Goal: Task Accomplishment & Management: Manage account settings

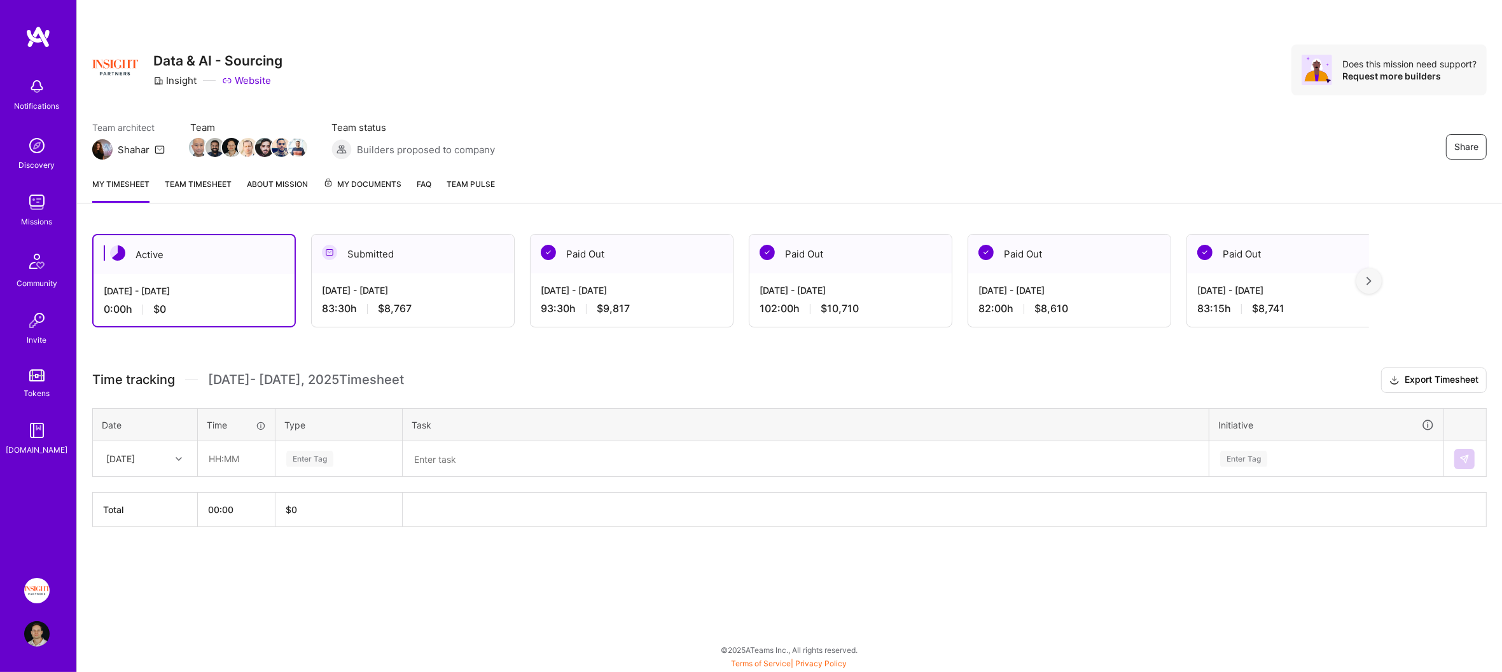
click at [378, 277] on div "[DATE] - [DATE] 83:30 h $8,767" at bounding box center [413, 299] width 202 height 52
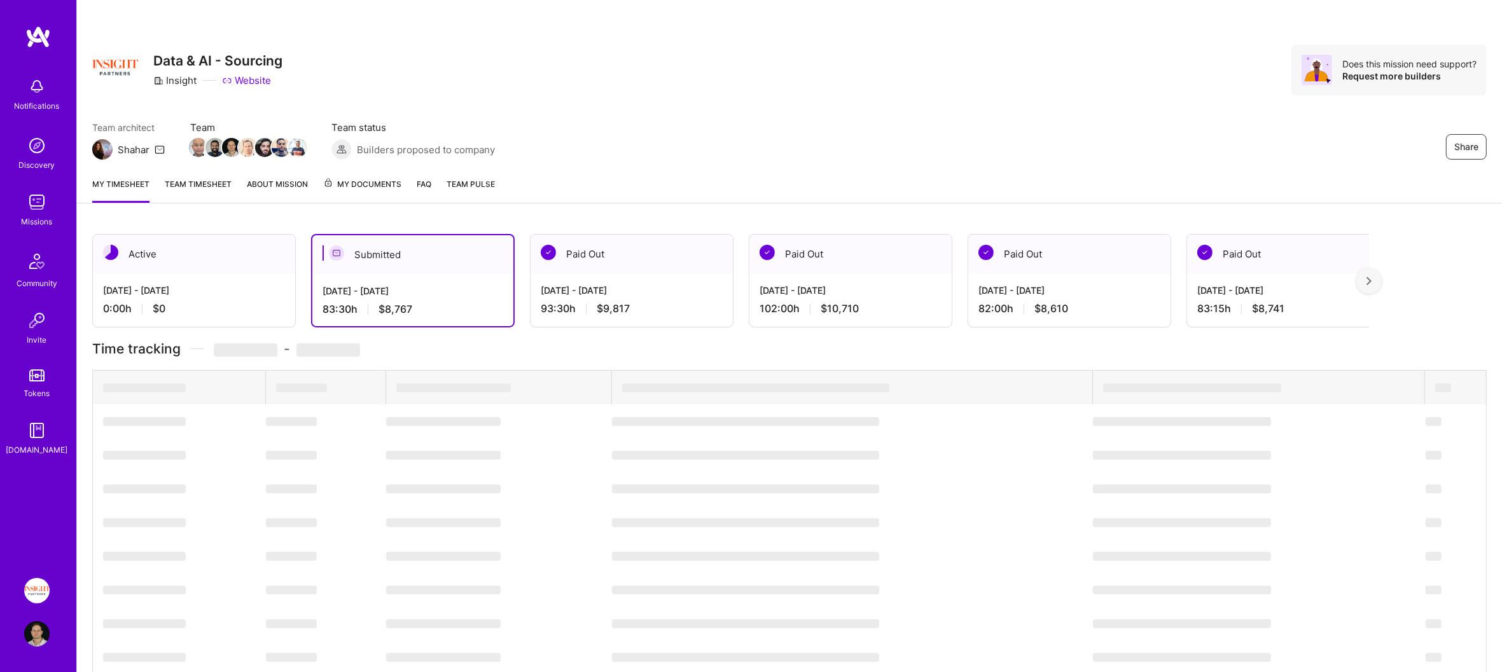
click at [192, 181] on link "Team timesheet" at bounding box center [198, 189] width 67 height 25
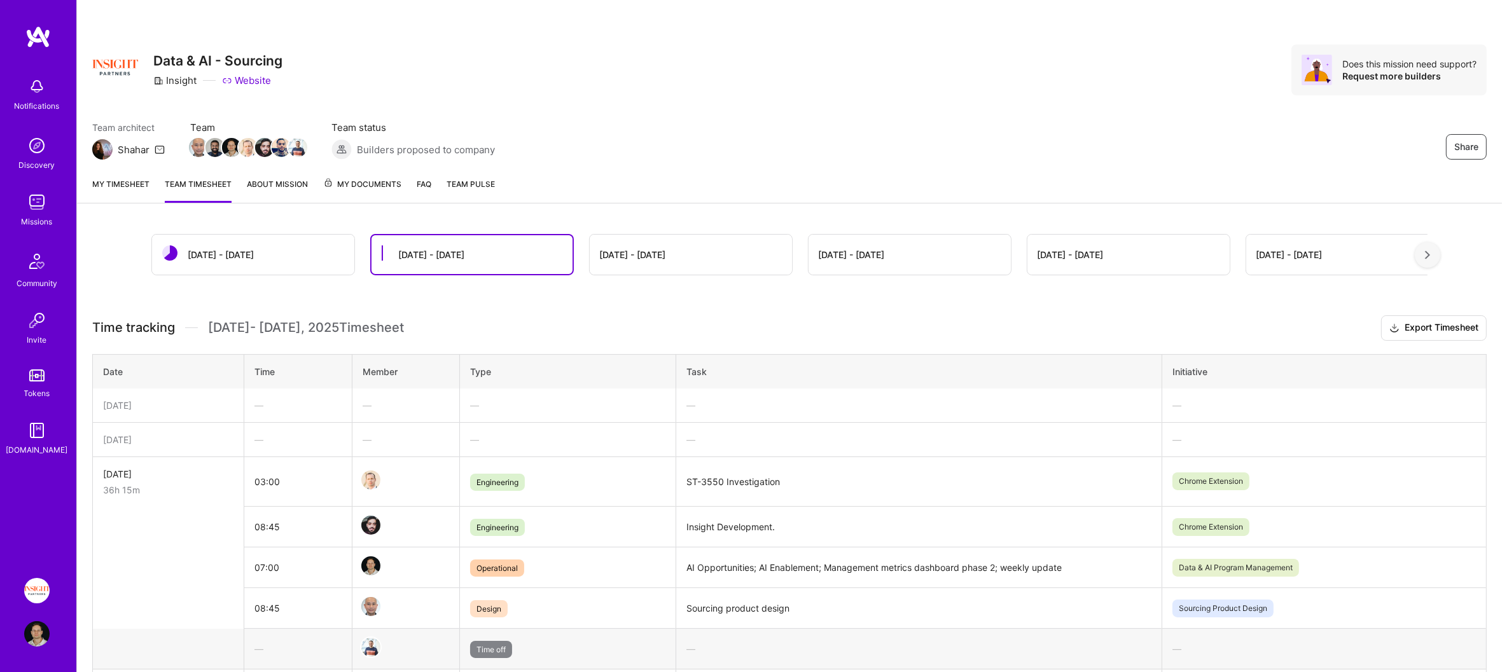
click at [272, 246] on div "Sep 1 - Sep 15" at bounding box center [253, 255] width 202 height 40
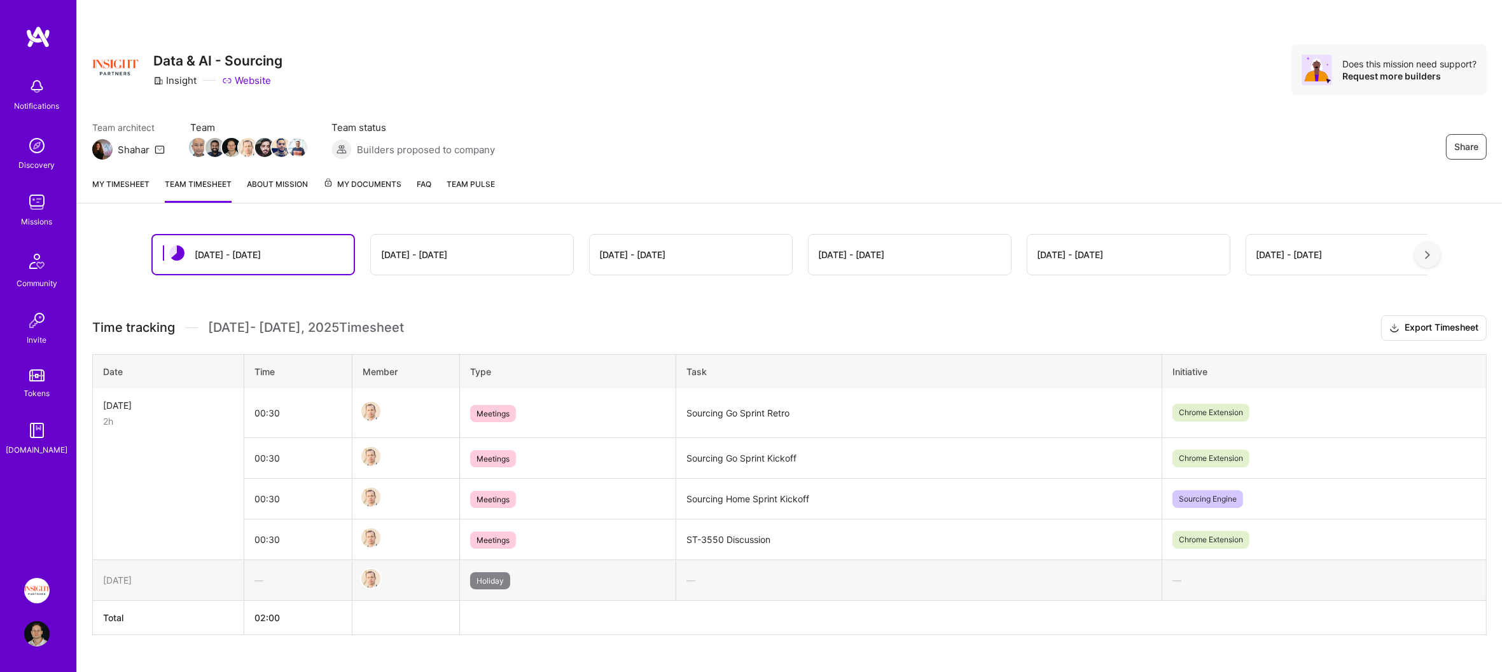
click at [132, 186] on link "My timesheet" at bounding box center [120, 189] width 57 height 25
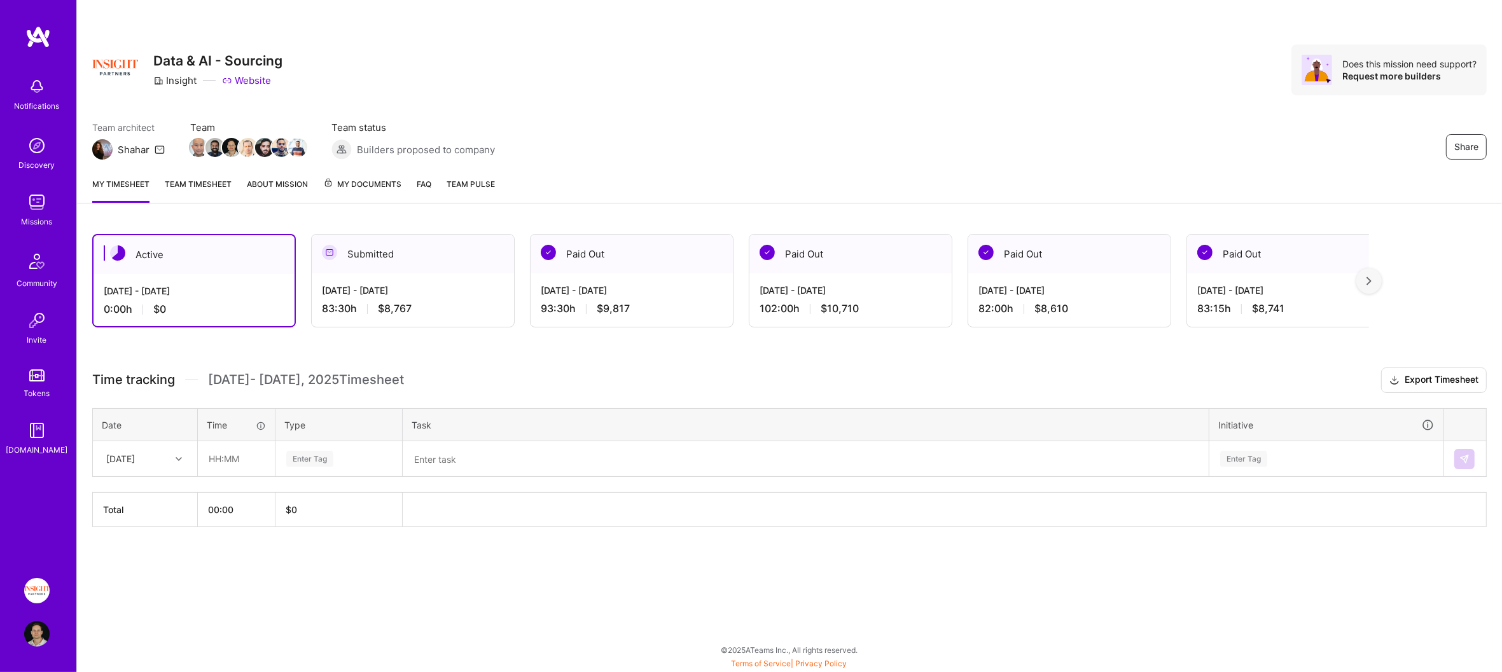
drag, startPoint x: 158, startPoint y: 459, endPoint x: 148, endPoint y: 463, distance: 11.5
click at [158, 459] on div "Tue, Sep 2" at bounding box center [135, 458] width 71 height 21
click at [141, 492] on div "[DATE]" at bounding box center [144, 495] width 103 height 24
click at [308, 450] on div "Enter Tag" at bounding box center [309, 459] width 47 height 20
type input "holiday"
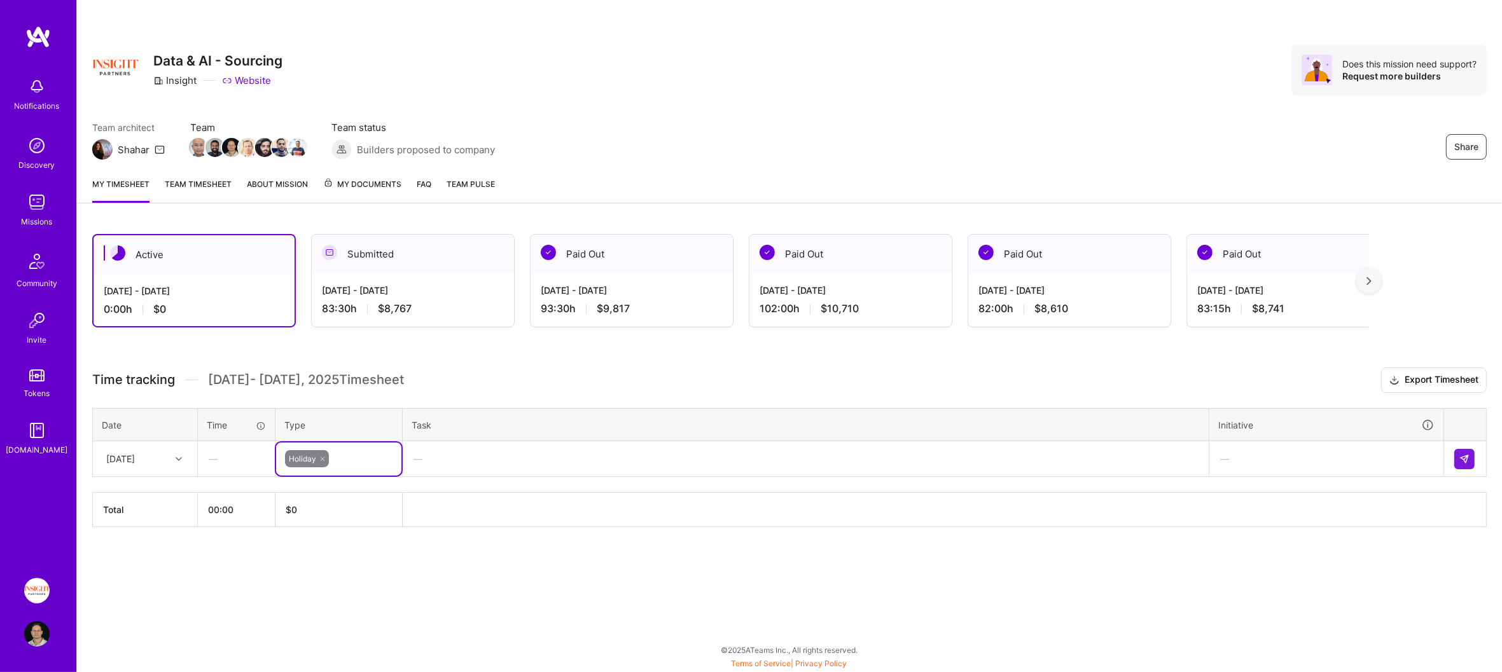
click at [1474, 460] on div at bounding box center [1465, 459] width 22 height 20
click at [1464, 460] on img at bounding box center [1464, 459] width 10 height 10
